Goal: Navigation & Orientation: Find specific page/section

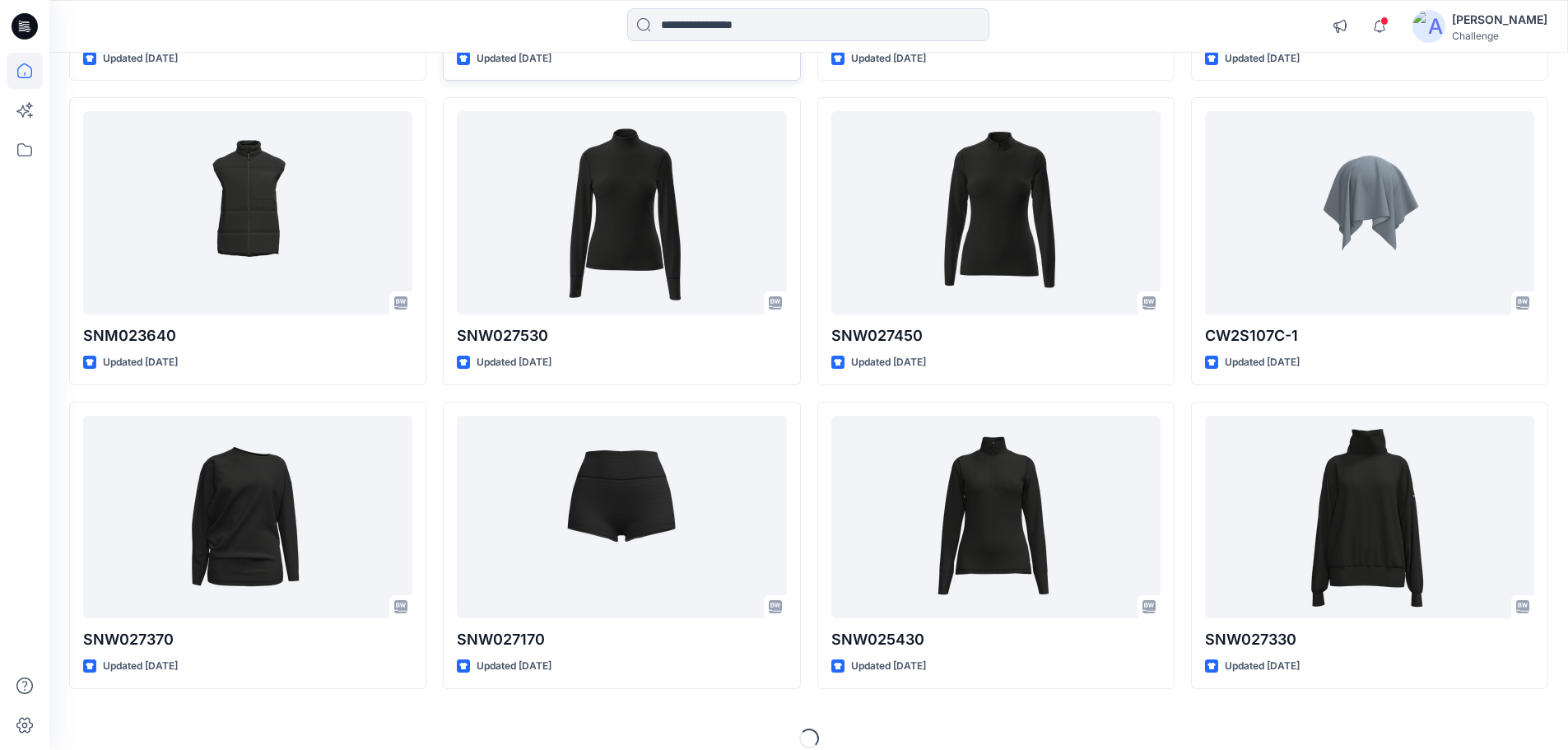
scroll to position [1368, 0]
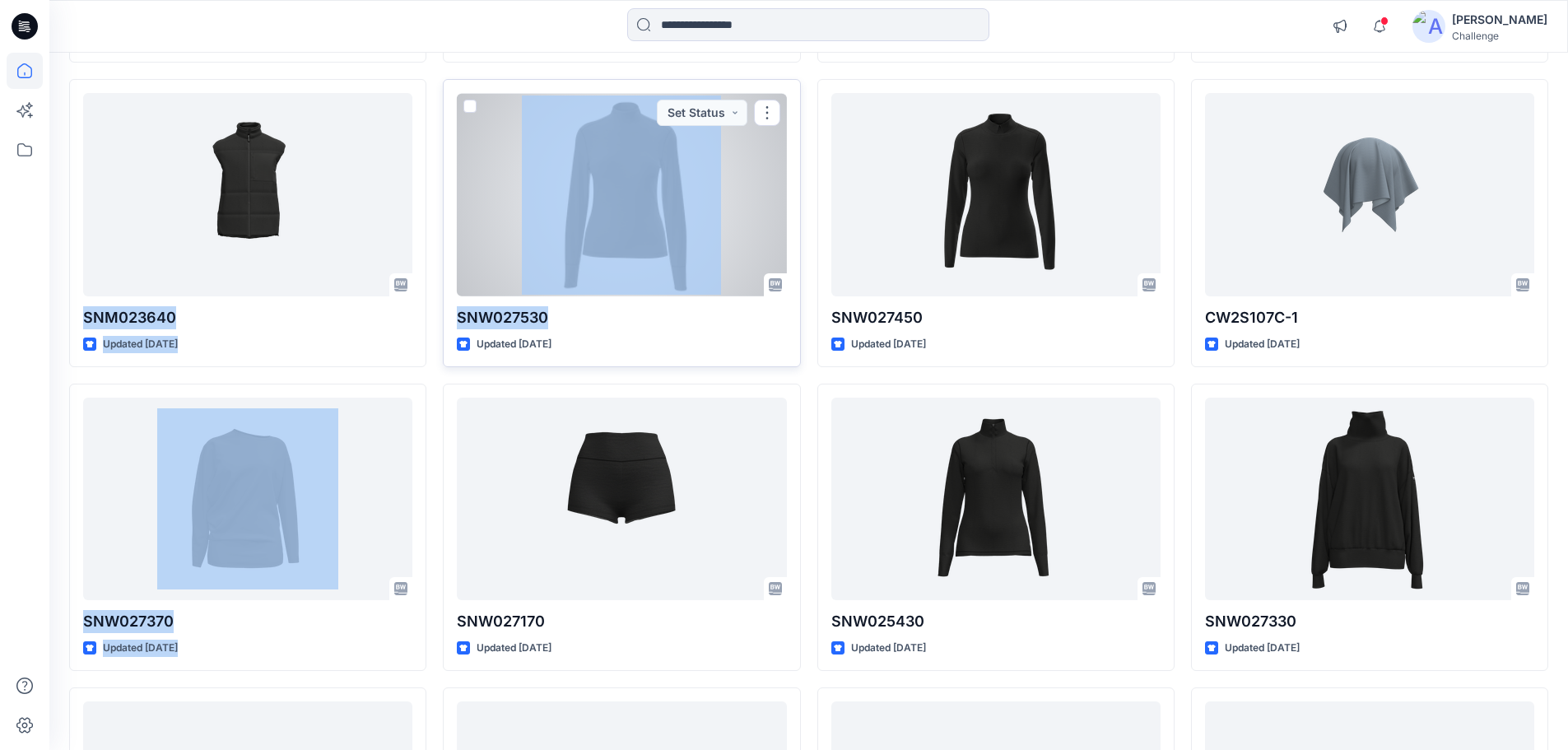
drag, startPoint x: 75, startPoint y: 315, endPoint x: 664, endPoint y: 303, distance: 589.1
click at [664, 303] on div "2895 Updated [DATE] 2821-3099 Updated [DATE] 1698 Updated [DATE] SNW026810 , Up…" at bounding box center [809, 223] width 1479 height 2719
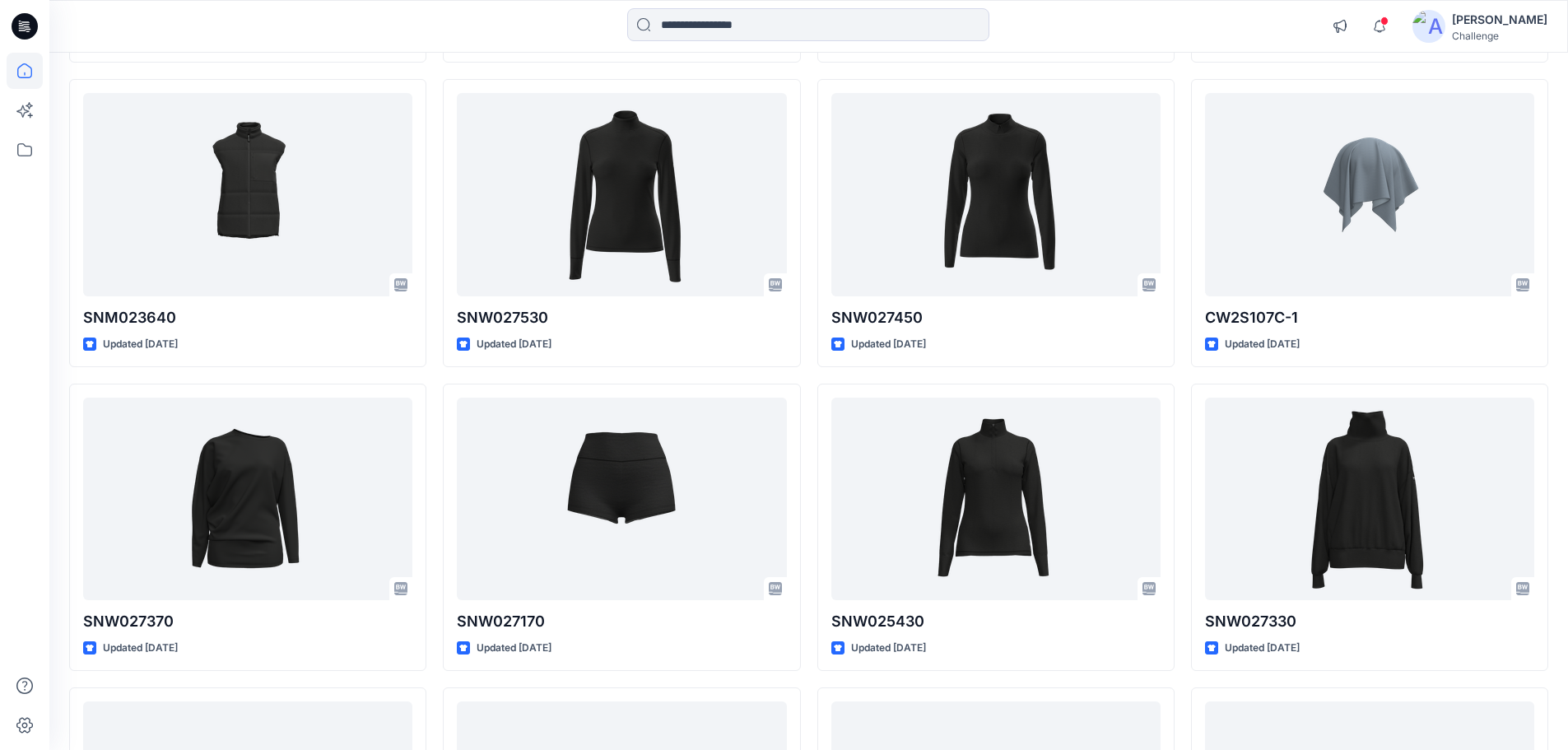
click at [23, 316] on div at bounding box center [24, 401] width 36 height 697
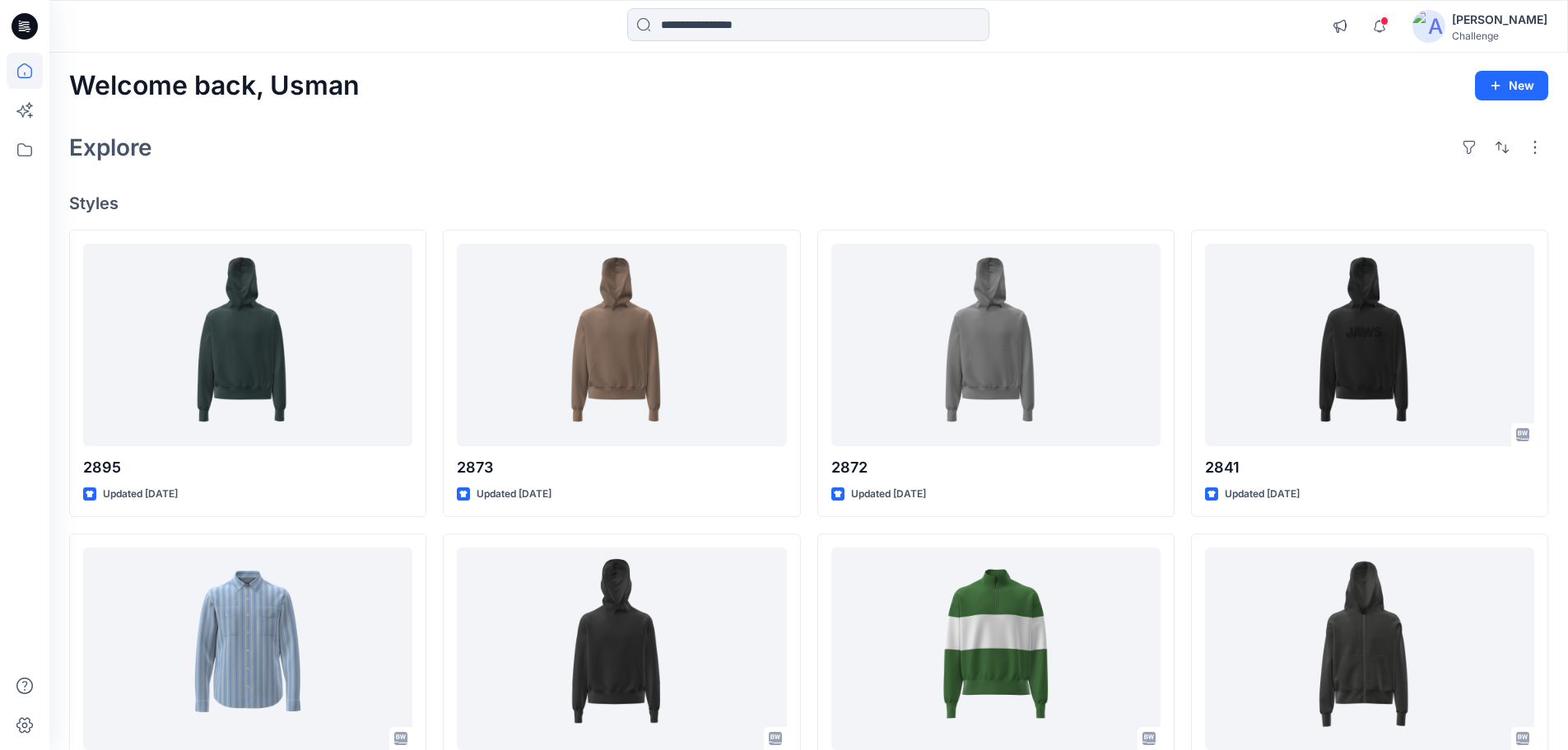
scroll to position [0, 0]
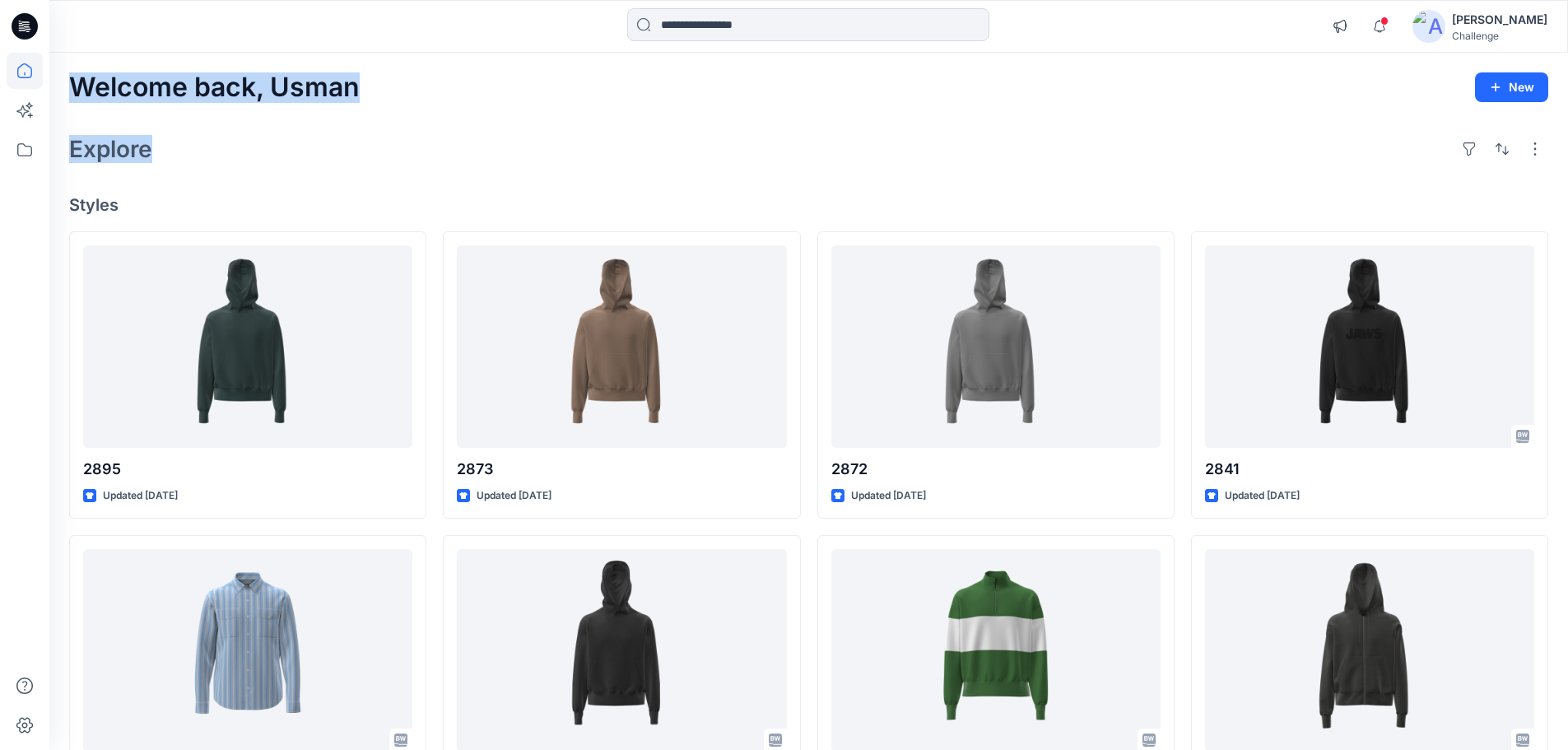
drag, startPoint x: 70, startPoint y: 90, endPoint x: 169, endPoint y: 157, distance: 119.5
